Goal: Transaction & Acquisition: Purchase product/service

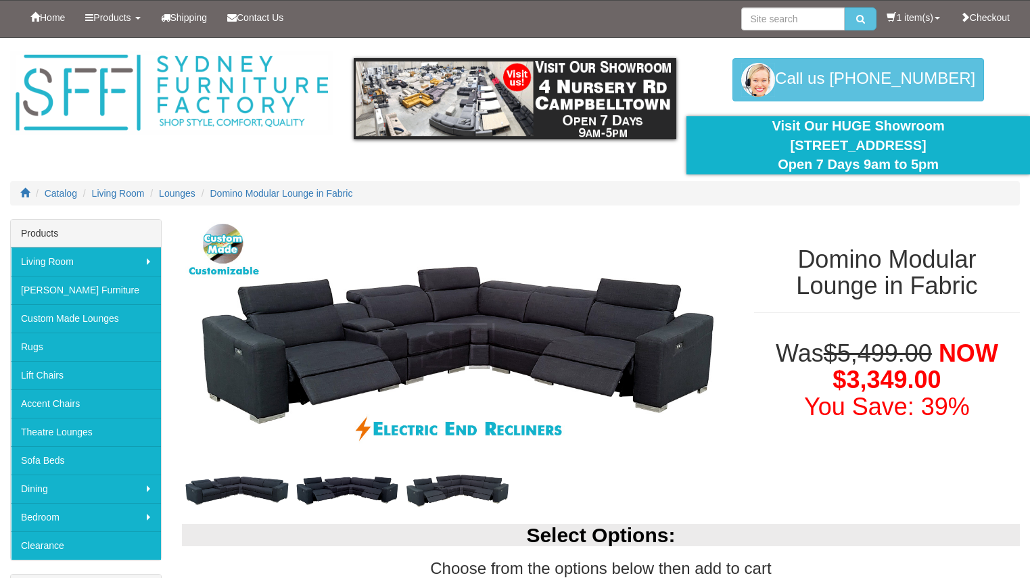
scroll to position [84, 0]
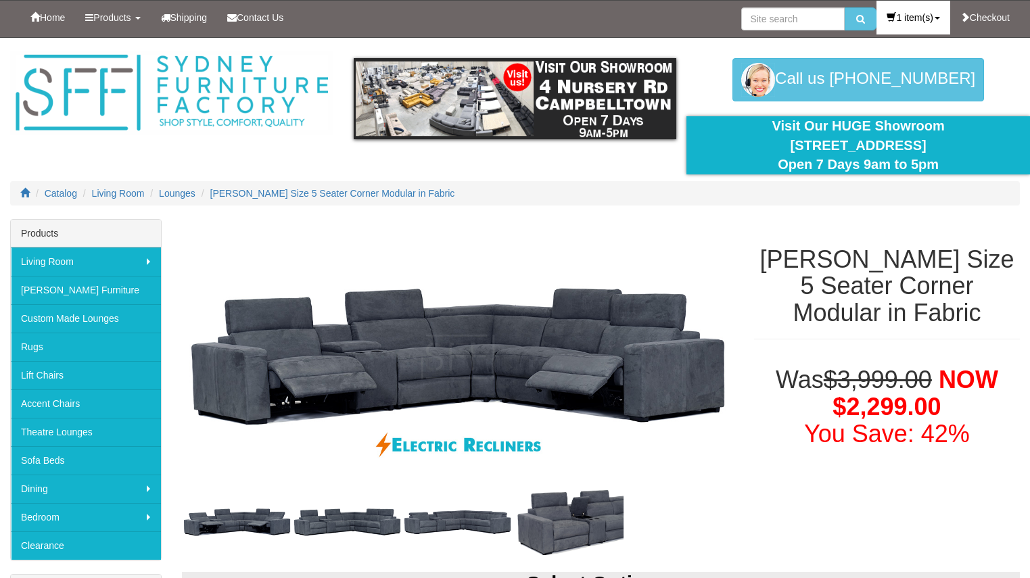
click at [932, 21] on link "1 item(s)" at bounding box center [912, 18] width 73 height 34
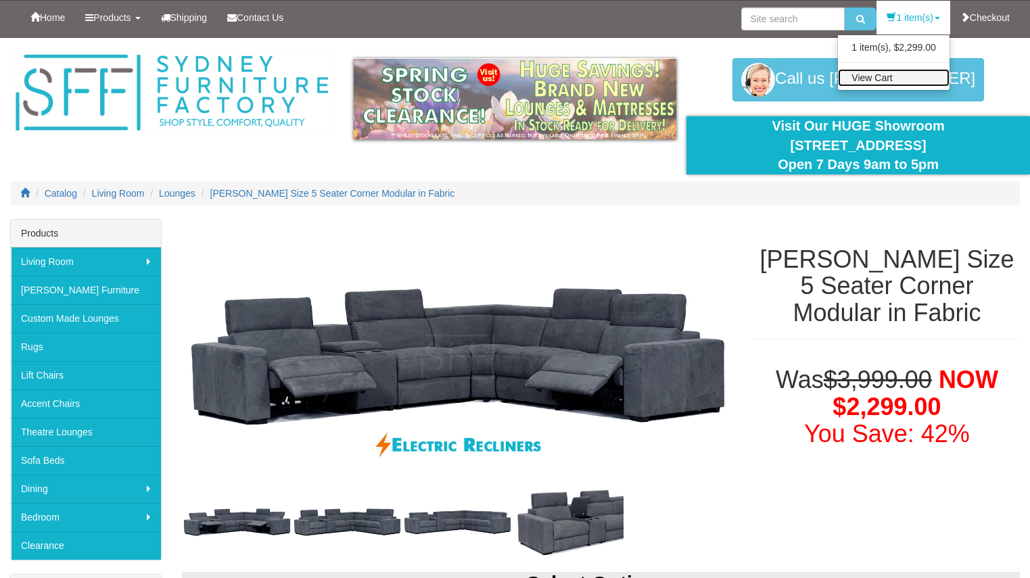
click at [882, 77] on link "View Cart" at bounding box center [894, 78] width 112 height 18
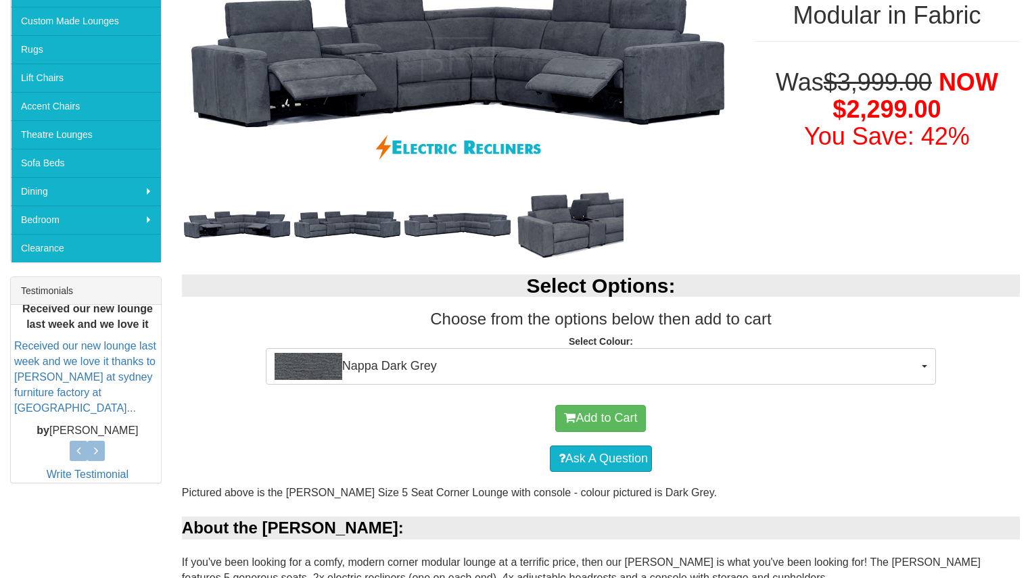
scroll to position [307, 0]
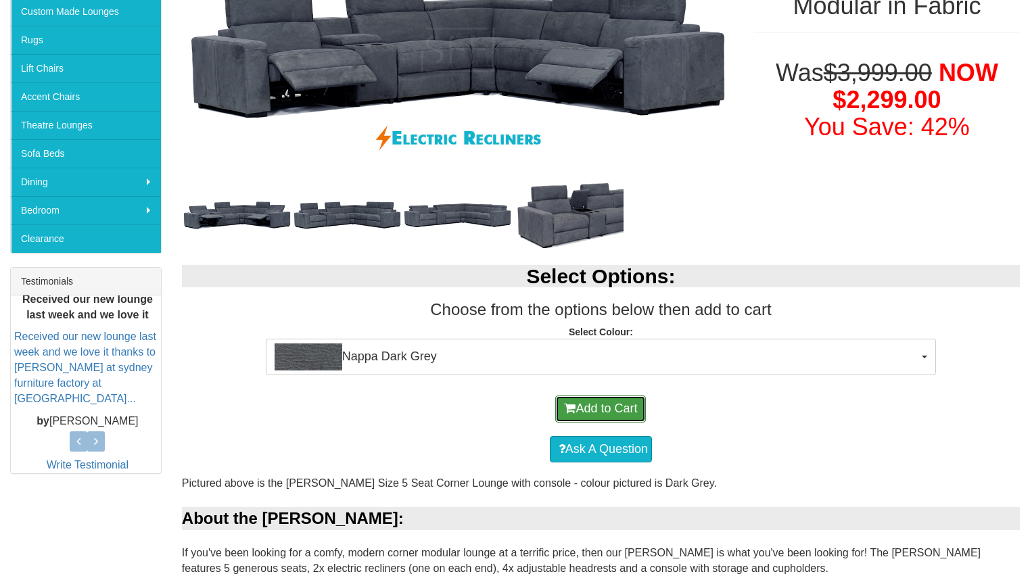
click at [611, 404] on button "Add to Cart" at bounding box center [600, 408] width 91 height 27
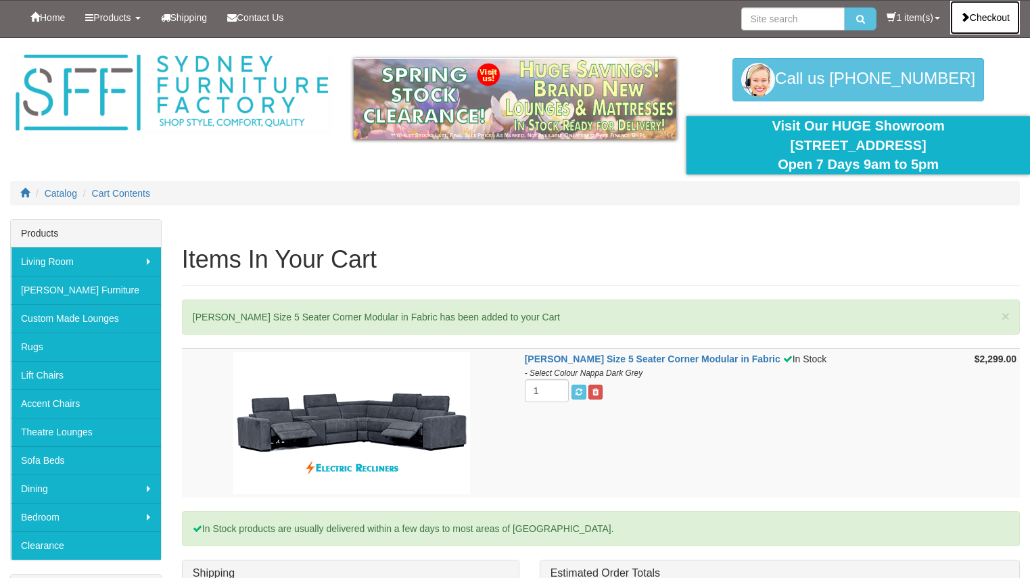
click at [980, 20] on link "Checkout" at bounding box center [985, 18] width 70 height 34
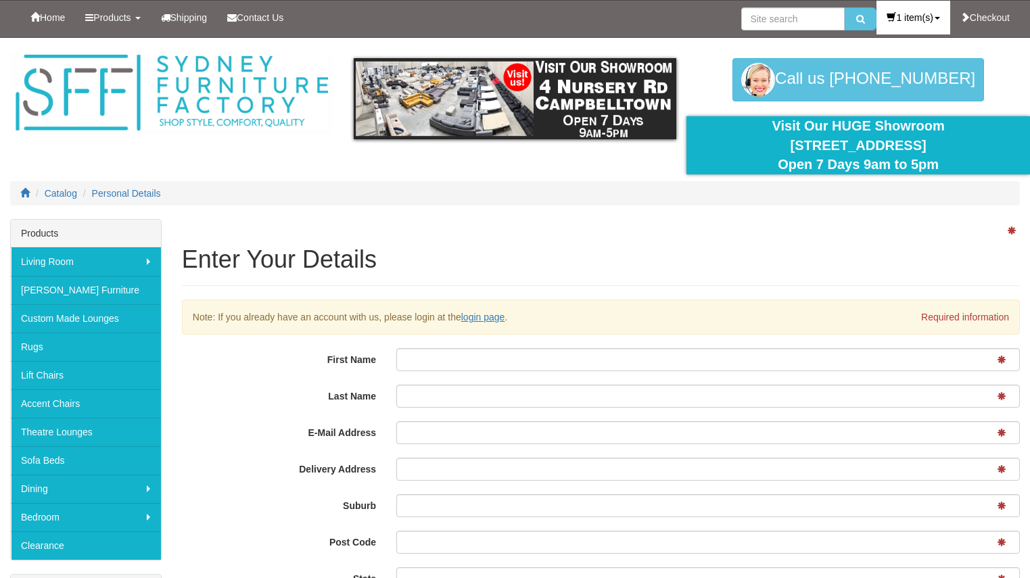
click at [913, 22] on link "1 item(s)" at bounding box center [912, 18] width 73 height 34
click at [873, 82] on link "View Cart" at bounding box center [894, 78] width 112 height 18
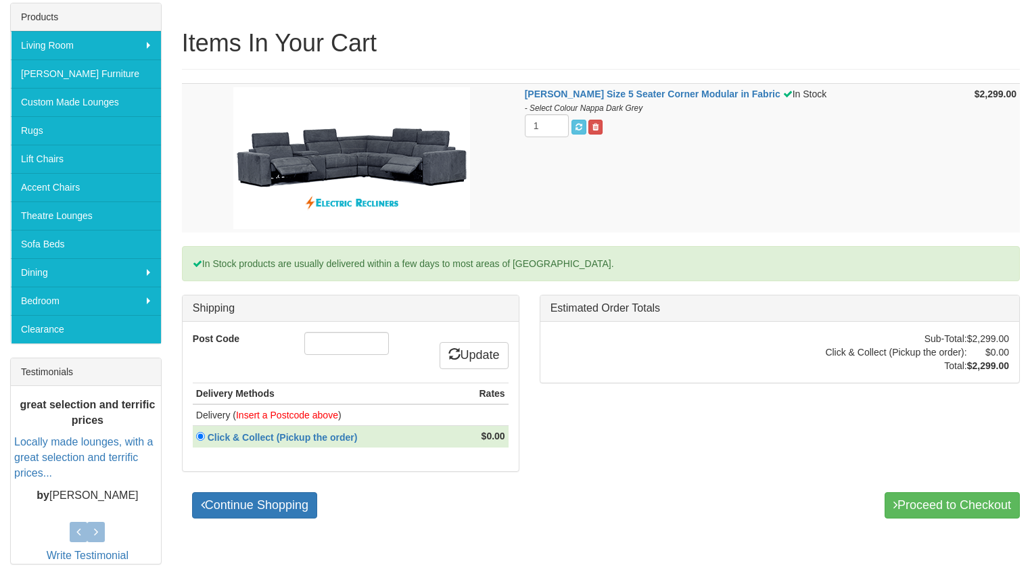
scroll to position [237, 0]
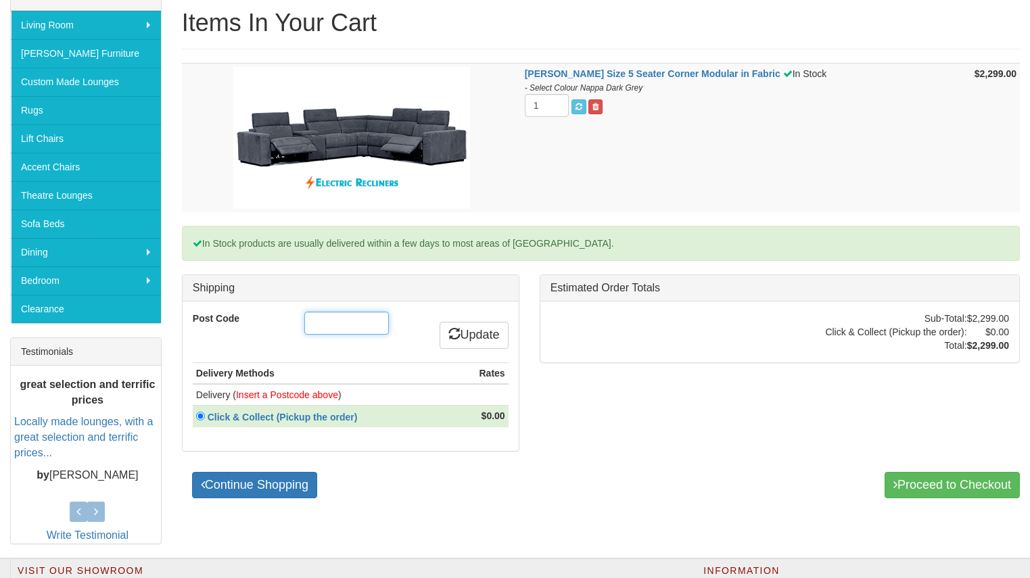
click at [356, 320] on input "Post Code" at bounding box center [346, 323] width 85 height 23
type input "2763"
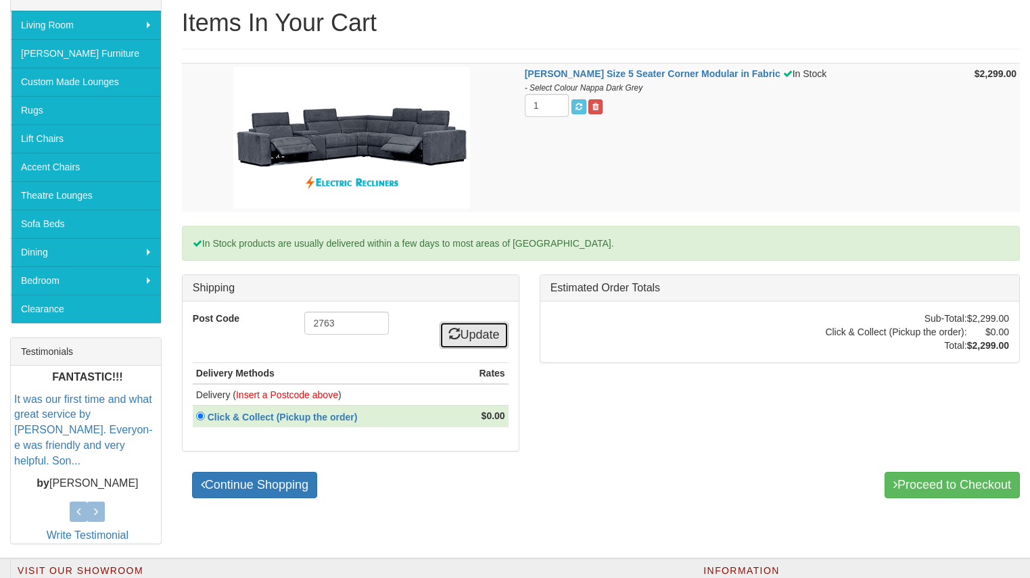
click at [478, 333] on link "Update" at bounding box center [473, 335] width 69 height 27
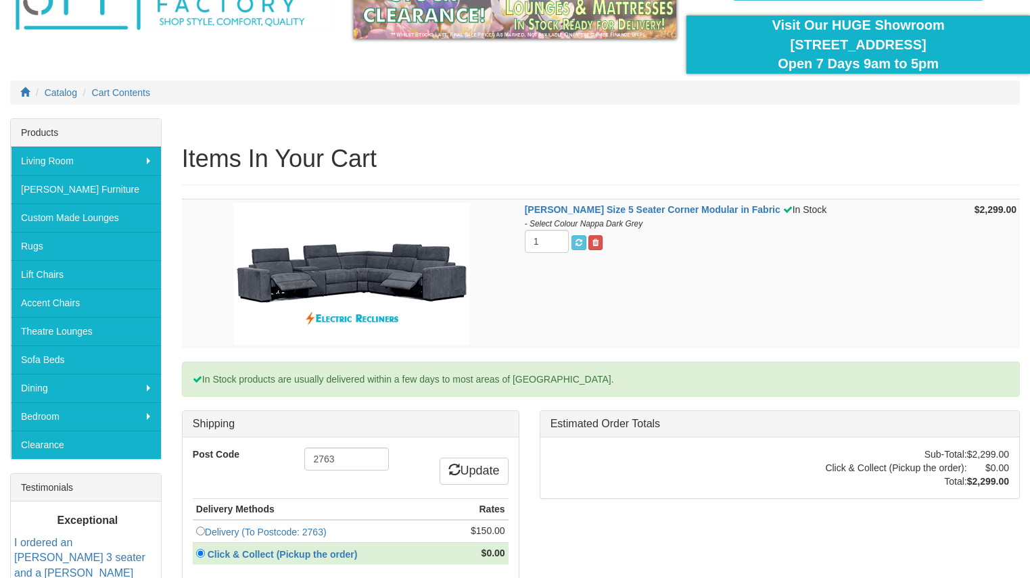
scroll to position [155, 0]
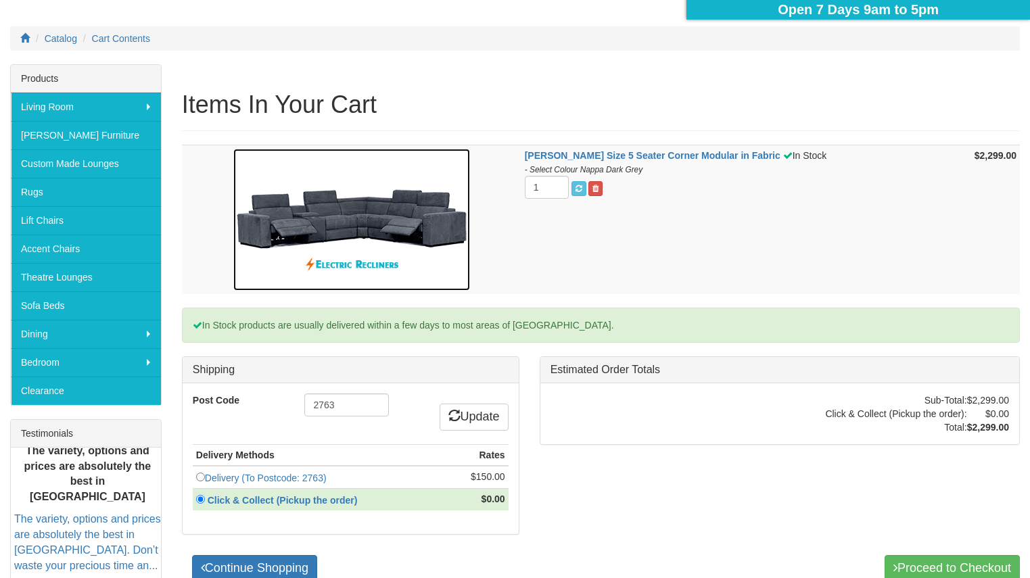
click at [339, 232] on img at bounding box center [351, 220] width 237 height 142
